Goal: Information Seeking & Learning: Learn about a topic

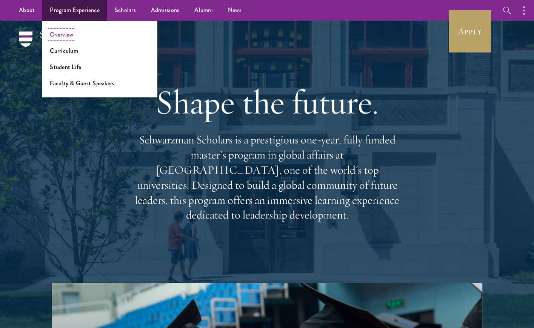
click at [65, 33] on link "Overview" at bounding box center [61, 34] width 23 height 9
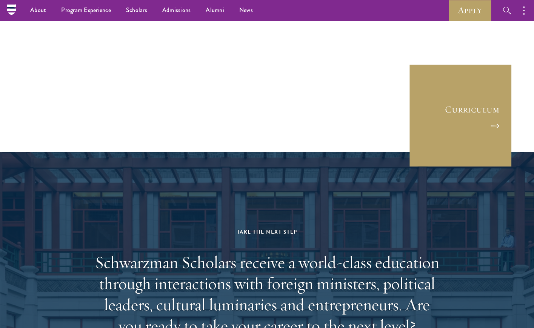
scroll to position [3564, 0]
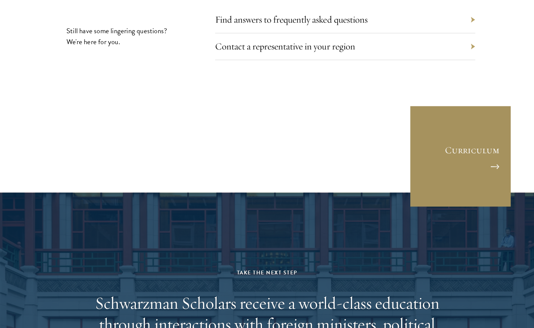
click at [496, 145] on link "Curriculum" at bounding box center [460, 156] width 102 height 102
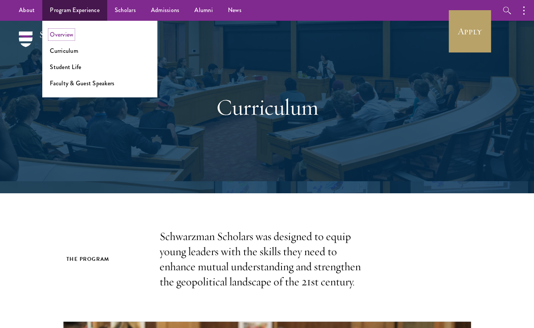
click at [66, 34] on link "Overview" at bounding box center [61, 34] width 23 height 9
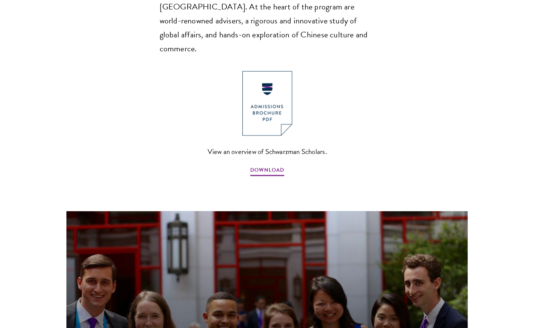
scroll to position [574, 0]
